Goal: Navigation & Orientation: Understand site structure

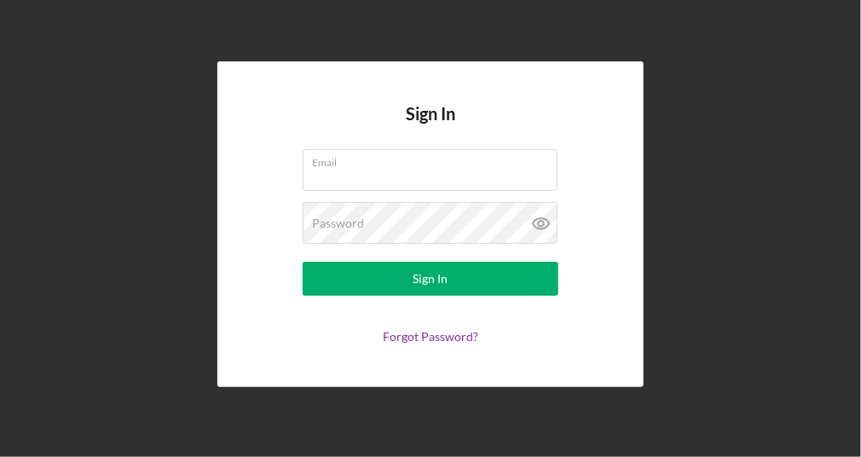
type input "[PERSON_NAME][EMAIL_ADDRESS][DOMAIN_NAME]"
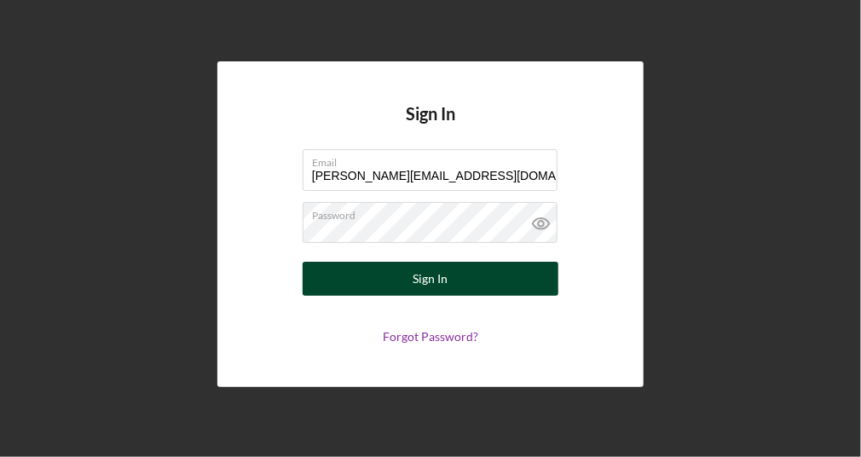
click at [413, 273] on button "Sign In" at bounding box center [431, 279] width 256 height 34
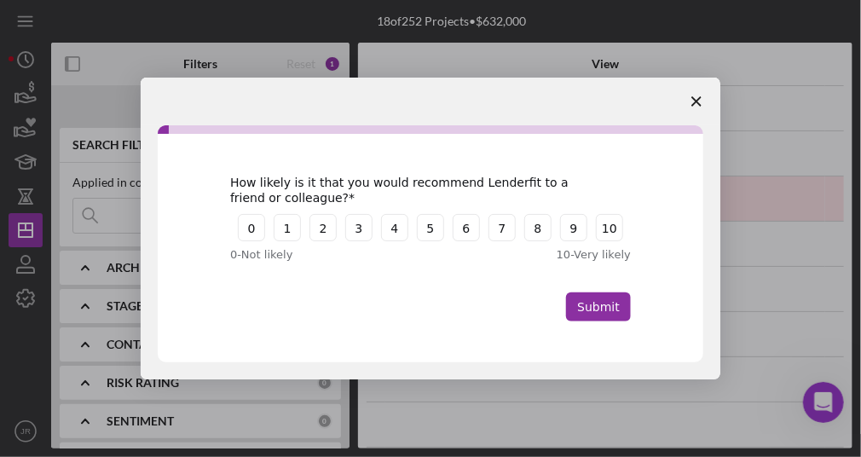
click at [692, 95] on span "Close survey" at bounding box center [697, 102] width 48 height 48
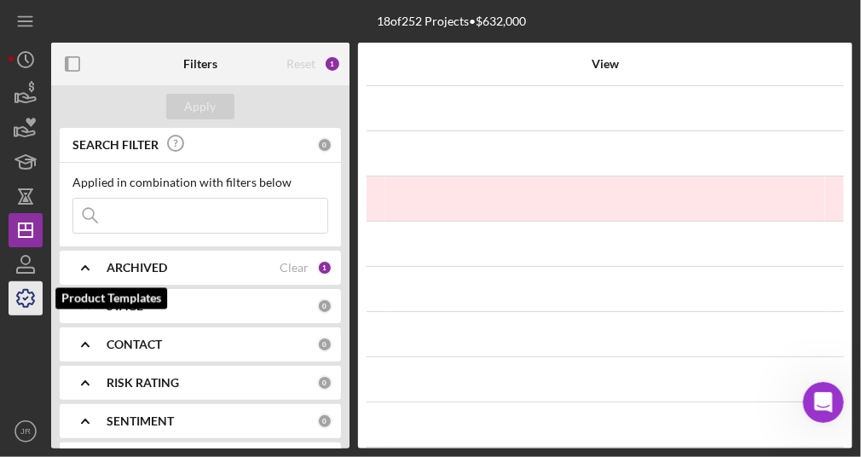
click at [19, 294] on icon "button" at bounding box center [25, 298] width 17 height 17
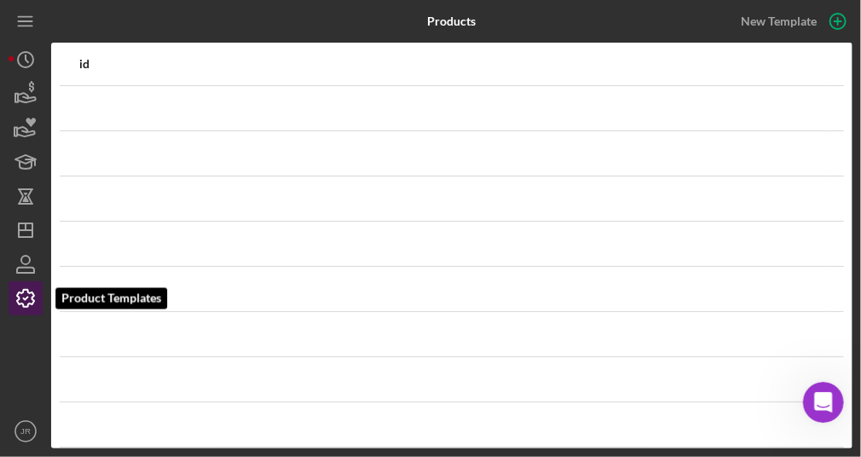
click at [30, 298] on icon "button" at bounding box center [25, 298] width 43 height 43
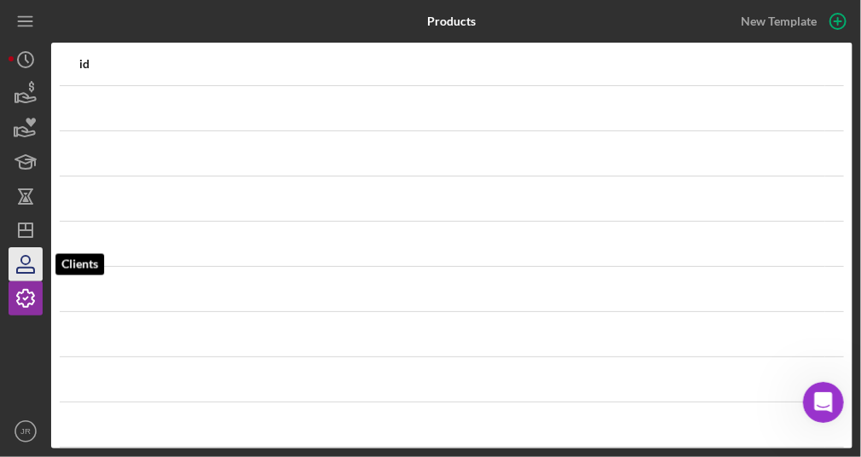
click at [27, 260] on icon "button" at bounding box center [25, 264] width 43 height 43
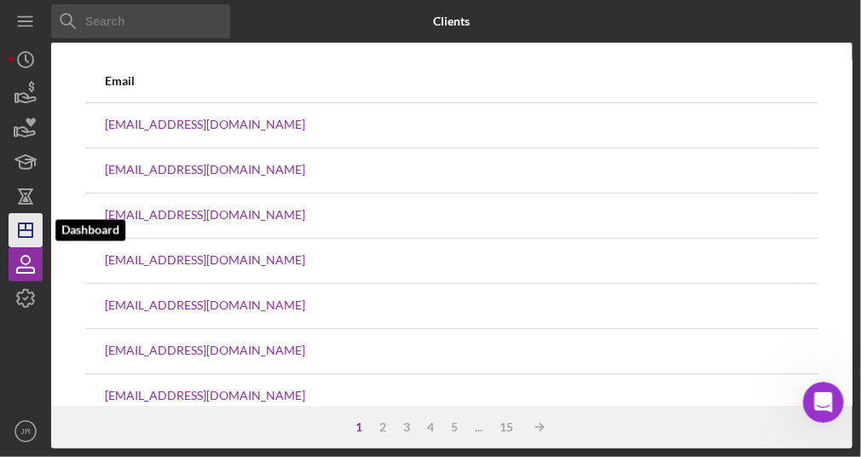
click at [20, 214] on icon "Icon/Dashboard" at bounding box center [25, 230] width 43 height 43
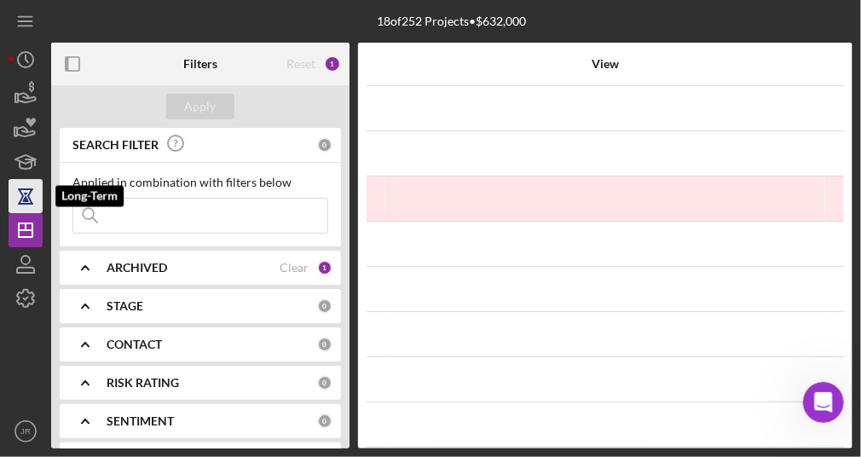
click at [27, 184] on icon "button" at bounding box center [25, 196] width 43 height 43
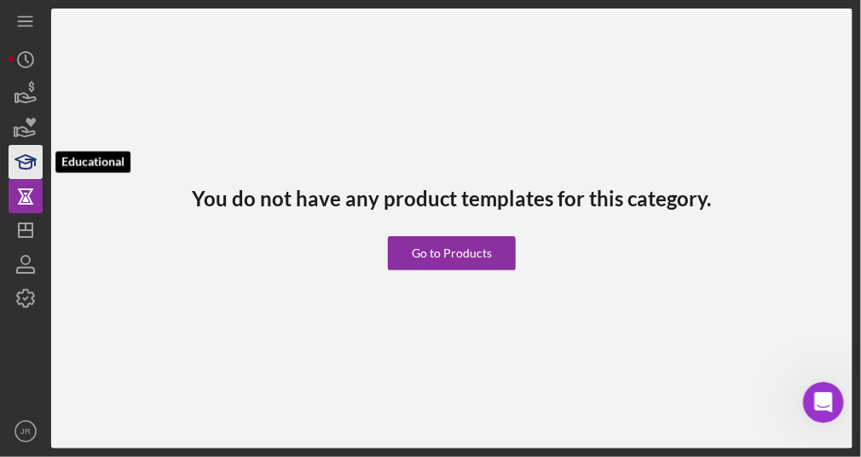
click at [24, 149] on icon "button" at bounding box center [25, 162] width 43 height 43
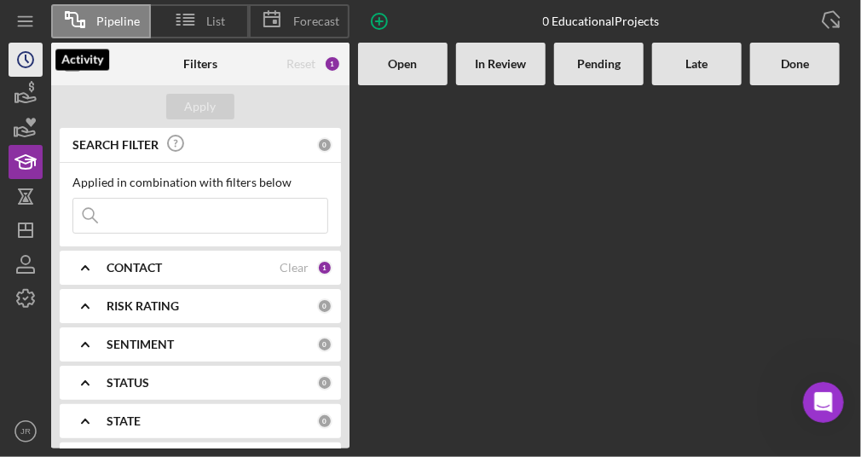
click at [24, 52] on circle "button" at bounding box center [25, 59] width 15 height 15
